Goal: Obtain resource: Download file/media

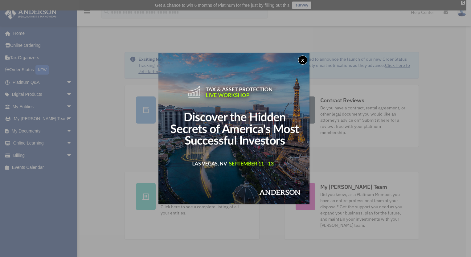
click at [49, 130] on div "x" at bounding box center [235, 128] width 471 height 257
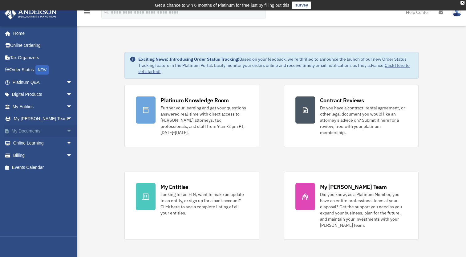
click at [66, 131] on span "arrow_drop_down" at bounding box center [72, 131] width 12 height 13
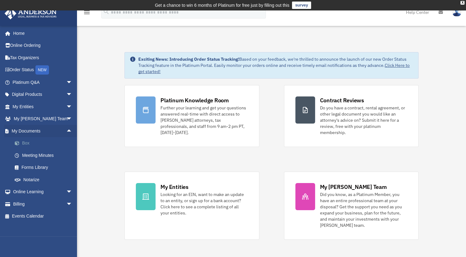
click at [27, 141] on link "Box" at bounding box center [45, 143] width 73 height 12
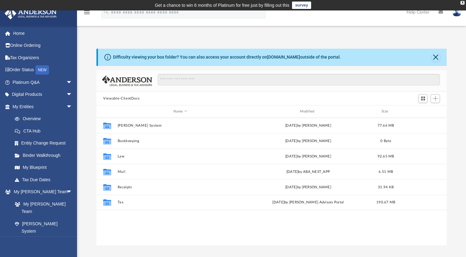
scroll to position [135, 345]
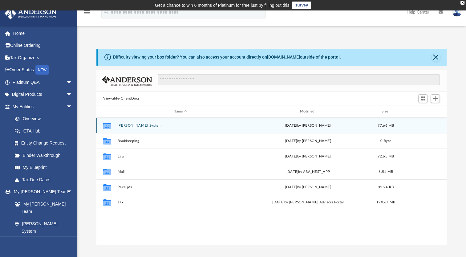
click at [101, 127] on div "Collaborated Folder" at bounding box center [106, 126] width 15 height 10
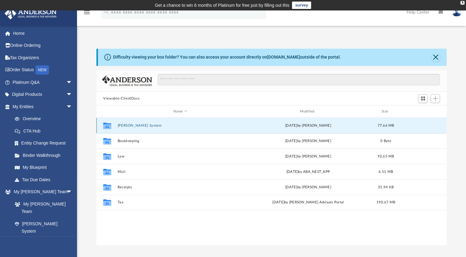
click at [106, 126] on icon "grid" at bounding box center [107, 126] width 8 height 5
drag, startPoint x: 106, startPoint y: 126, endPoint x: 138, endPoint y: 127, distance: 31.7
click at [138, 127] on button "[PERSON_NAME] System" at bounding box center [180, 126] width 125 height 4
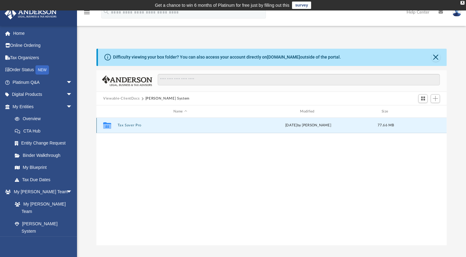
click at [139, 127] on button "Tax Saver Pro" at bounding box center [180, 125] width 125 height 4
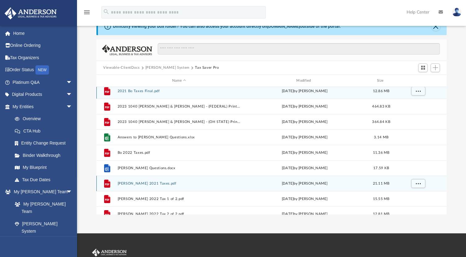
scroll to position [0, 0]
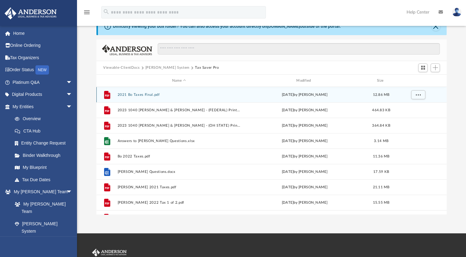
click at [152, 93] on button "2021 Bo Taxes Final.pdf" at bounding box center [179, 95] width 123 height 4
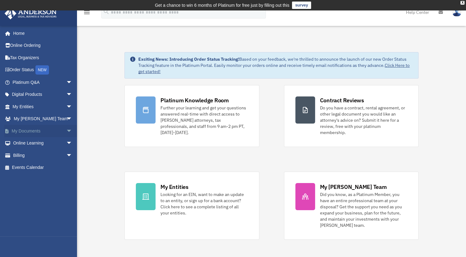
click at [46, 129] on link "My Documents arrow_drop_down" at bounding box center [42, 131] width 77 height 12
click at [67, 131] on span "arrow_drop_down" at bounding box center [72, 131] width 12 height 13
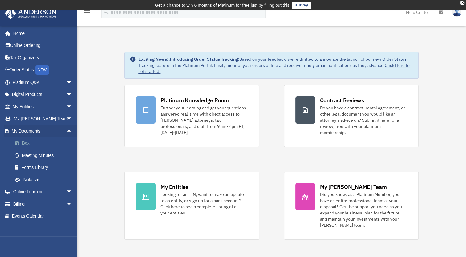
click at [28, 142] on link "Box" at bounding box center [45, 143] width 73 height 12
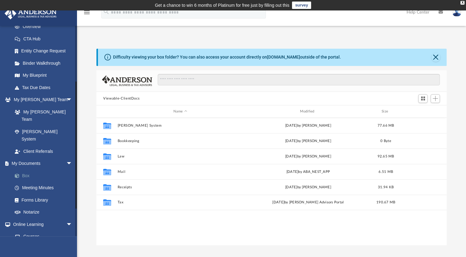
scroll to position [92, 0]
click at [28, 169] on link "Box" at bounding box center [45, 175] width 73 height 12
click at [25, 169] on link "Box" at bounding box center [45, 175] width 73 height 12
click at [33, 169] on link "Box" at bounding box center [45, 175] width 73 height 12
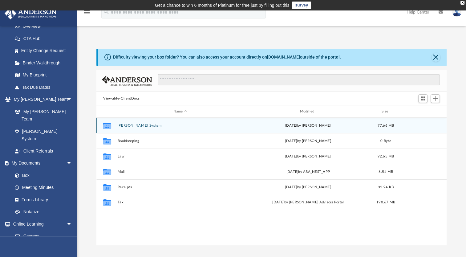
click at [124, 124] on button "[PERSON_NAME] System" at bounding box center [180, 126] width 125 height 4
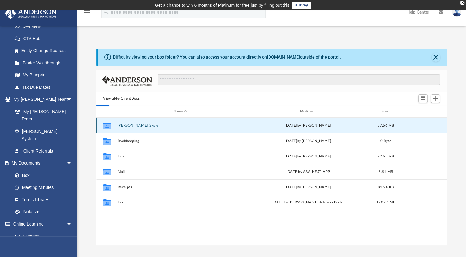
click at [124, 124] on button "[PERSON_NAME] System" at bounding box center [180, 126] width 125 height 4
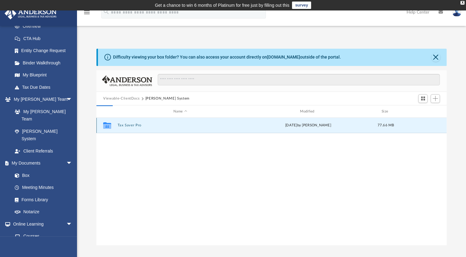
click at [124, 124] on button "Tax Saver Pro" at bounding box center [180, 125] width 125 height 4
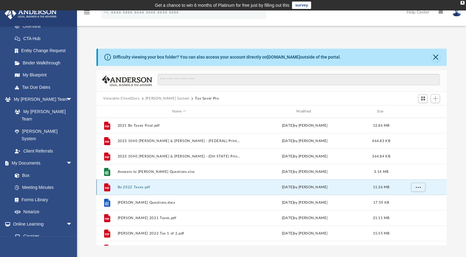
click at [131, 186] on button "Bo 2022 Taxes.pdf" at bounding box center [179, 187] width 123 height 4
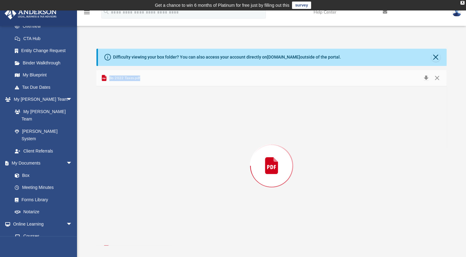
click at [131, 186] on div "Preview" at bounding box center [271, 165] width 350 height 159
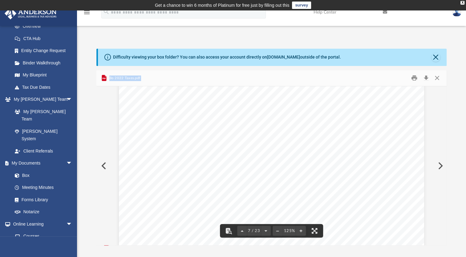
scroll to position [2723, 0]
